Goal: Transaction & Acquisition: Book appointment/travel/reservation

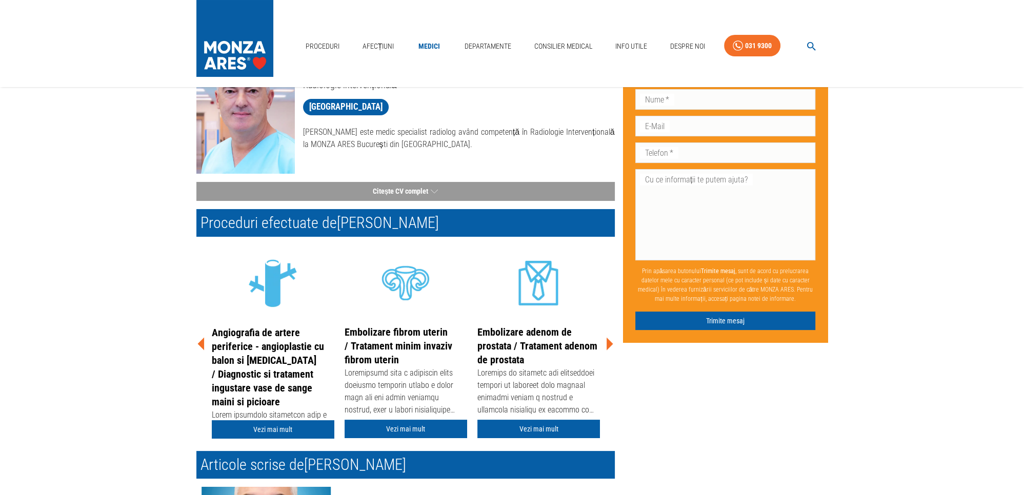
scroll to position [108, 0]
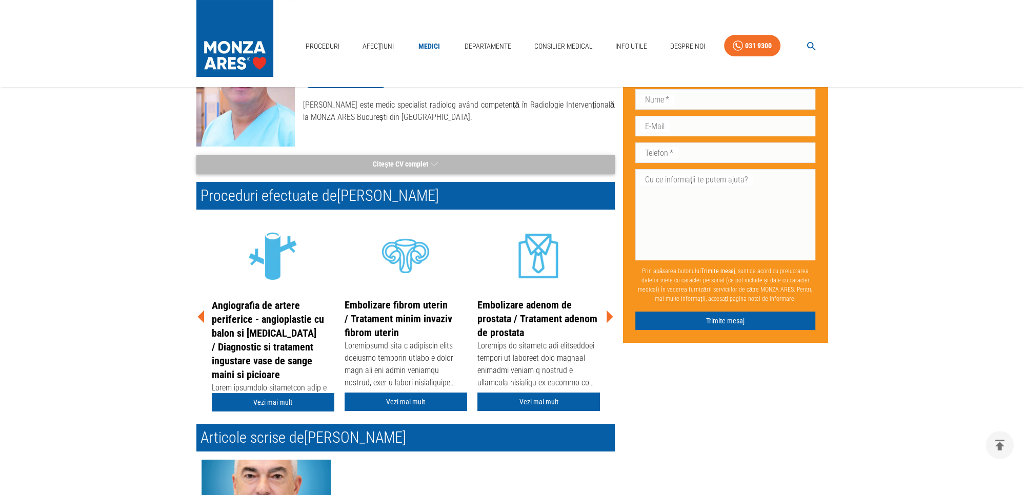
click at [440, 163] on button "Citește CV complet" at bounding box center [405, 164] width 418 height 19
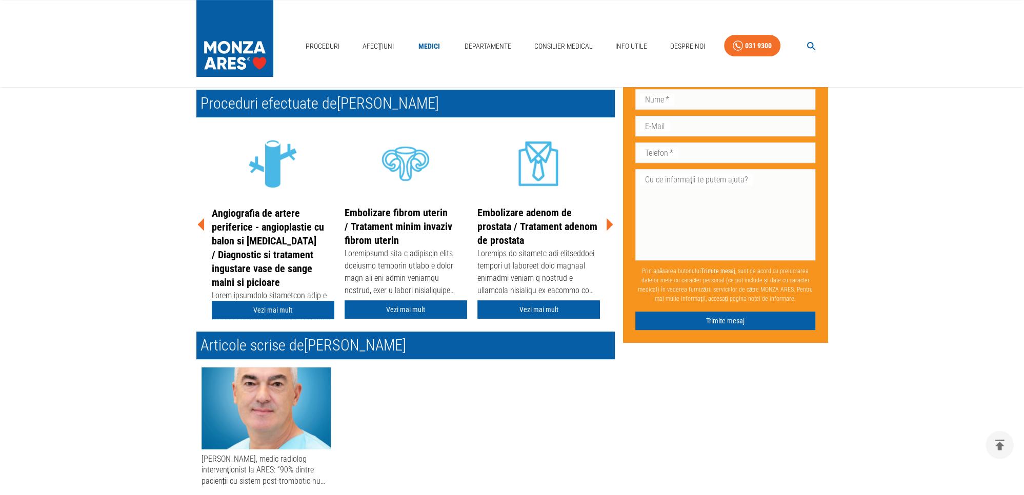
scroll to position [542, 0]
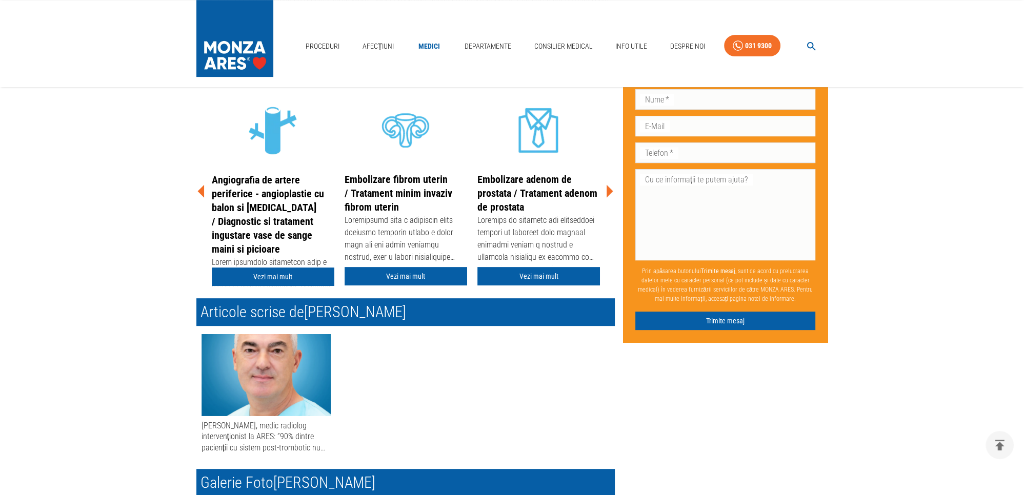
click at [607, 197] on icon at bounding box center [610, 191] width 7 height 13
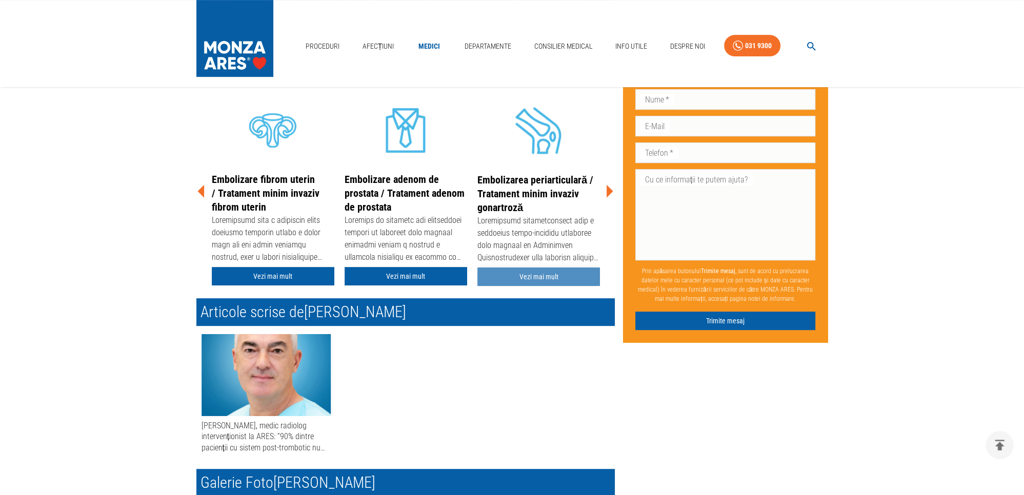
click at [543, 287] on link "Vezi mai mult" at bounding box center [538, 277] width 123 height 19
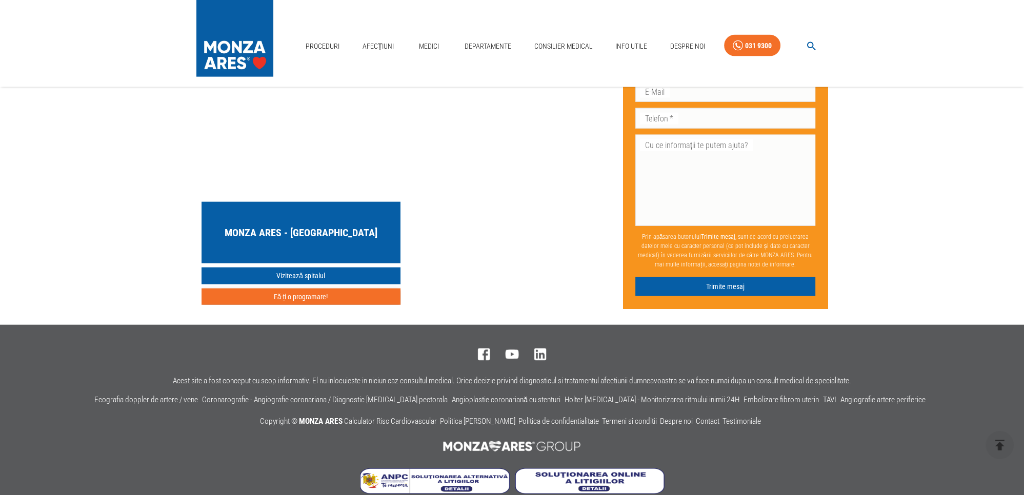
scroll to position [3156, 0]
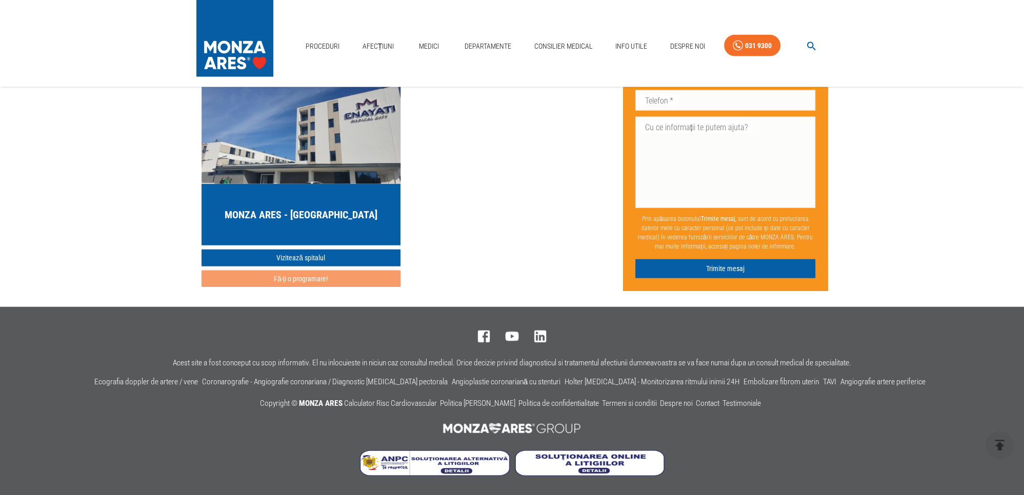
click at [335, 275] on button "Fă-ți o programare!" at bounding box center [301, 279] width 199 height 17
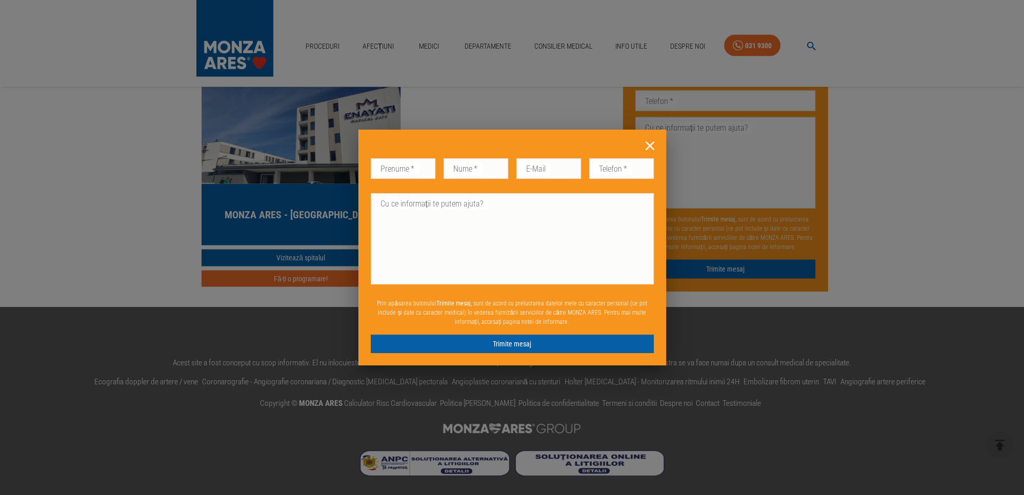
click at [651, 145] on icon at bounding box center [650, 146] width 9 height 9
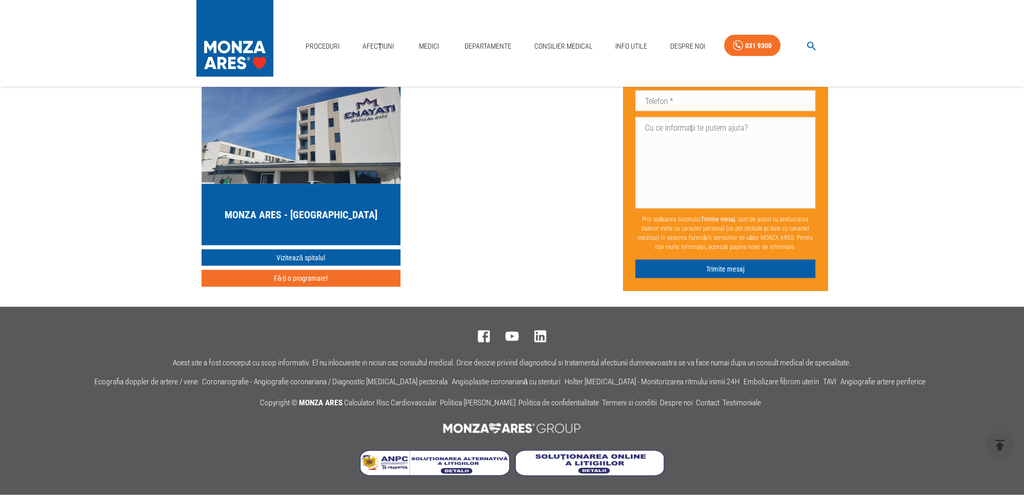
scroll to position [2651, 0]
click at [498, 200] on div "MONZA ARES - Spitalul Memorial Băneasa Vizitează spitalul Fă-ți o programare!" at bounding box center [405, 176] width 418 height 230
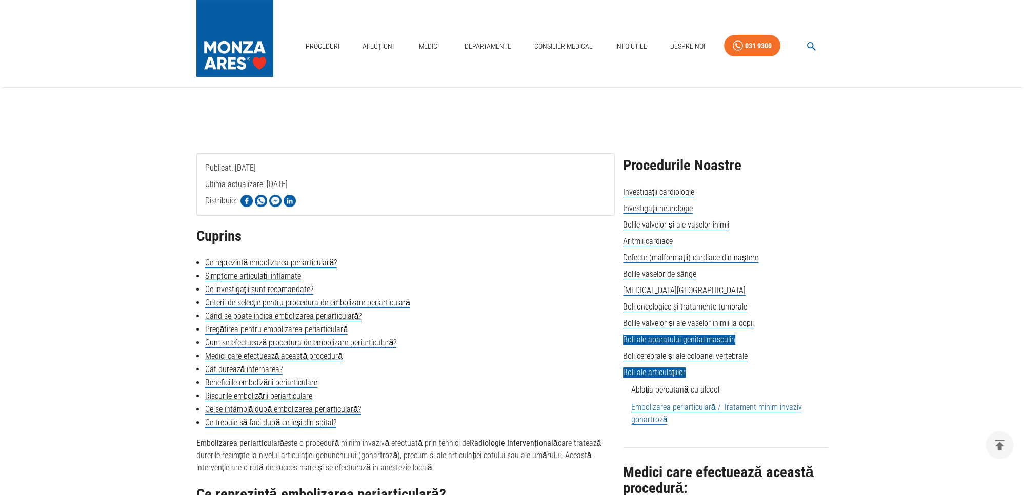
scroll to position [0, 0]
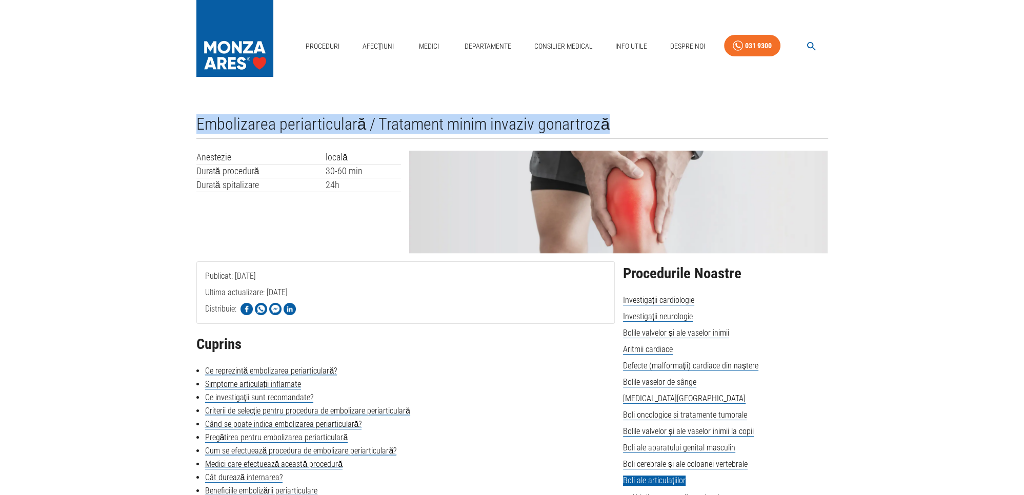
drag, startPoint x: 198, startPoint y: 123, endPoint x: 620, endPoint y: 128, distance: 422.1
click at [620, 128] on h1 "Embolizarea periarticulară / Tratament minim invaziv gonartroză" at bounding box center [512, 127] width 632 height 24
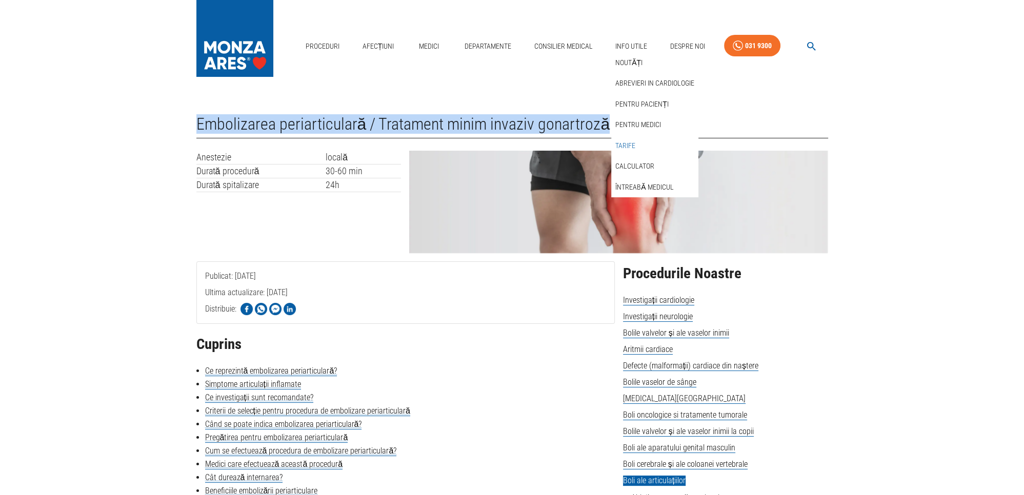
click at [626, 144] on link "Tarife" at bounding box center [625, 145] width 24 height 17
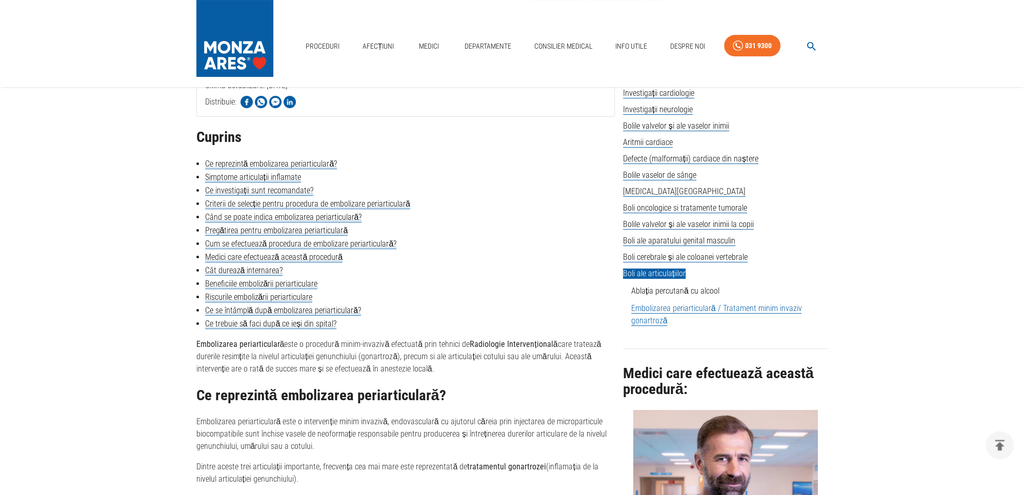
scroll to position [216, 0]
